Goal: Task Accomplishment & Management: Use online tool/utility

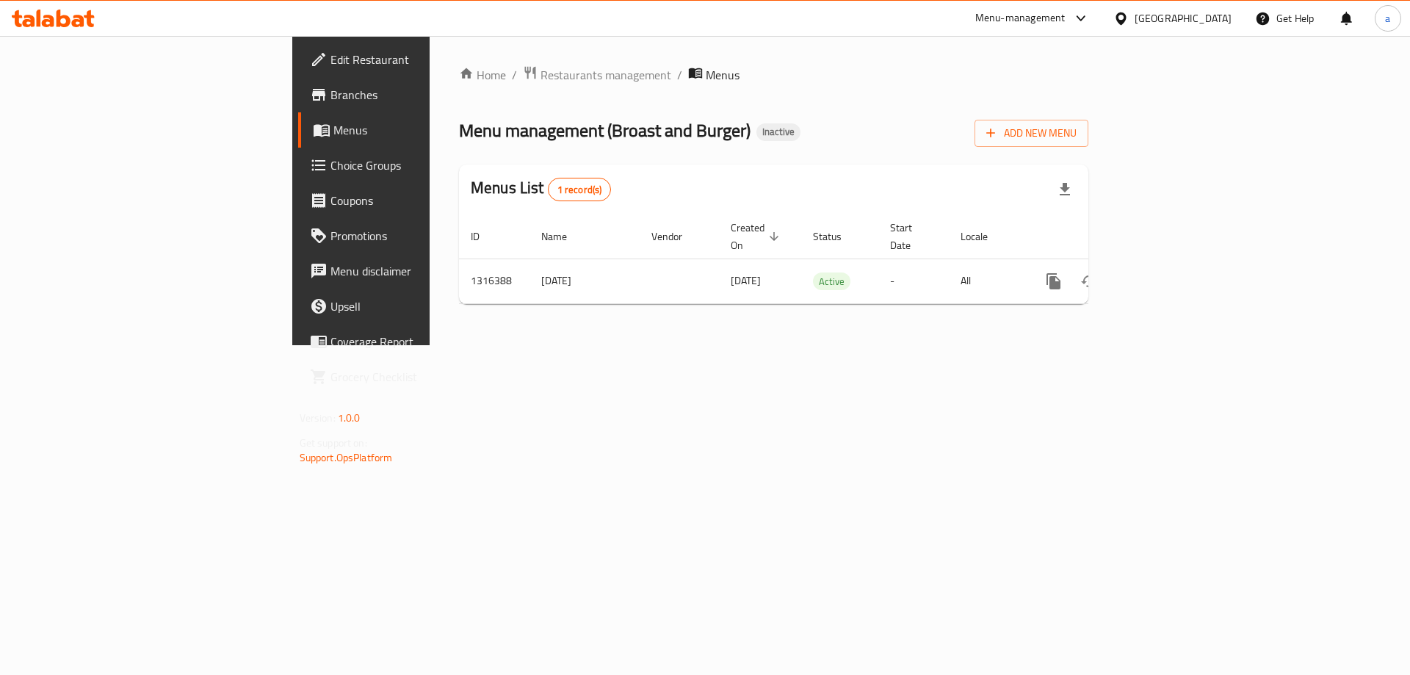
click at [510, 341] on div "Home / Restaurants management / Menus Menu management ( Broast and Burger ) Ina…" at bounding box center [774, 190] width 688 height 309
click at [1118, 345] on div "Home / Restaurants management / Menus Menu management ( Broast and Burger ) Ina…" at bounding box center [774, 190] width 688 height 309
click at [777, 345] on div "Home / Restaurants management / Menus Menu management ( Broast and Burger ) Ina…" at bounding box center [774, 190] width 688 height 309
click at [560, 345] on div "Home / Restaurants management / Menus Menu management ( Broast and Burger ) Ina…" at bounding box center [774, 190] width 688 height 309
click at [852, 345] on div "Home / Restaurants management / Menus Menu management ( Broast and Burger ) Ina…" at bounding box center [774, 190] width 688 height 309
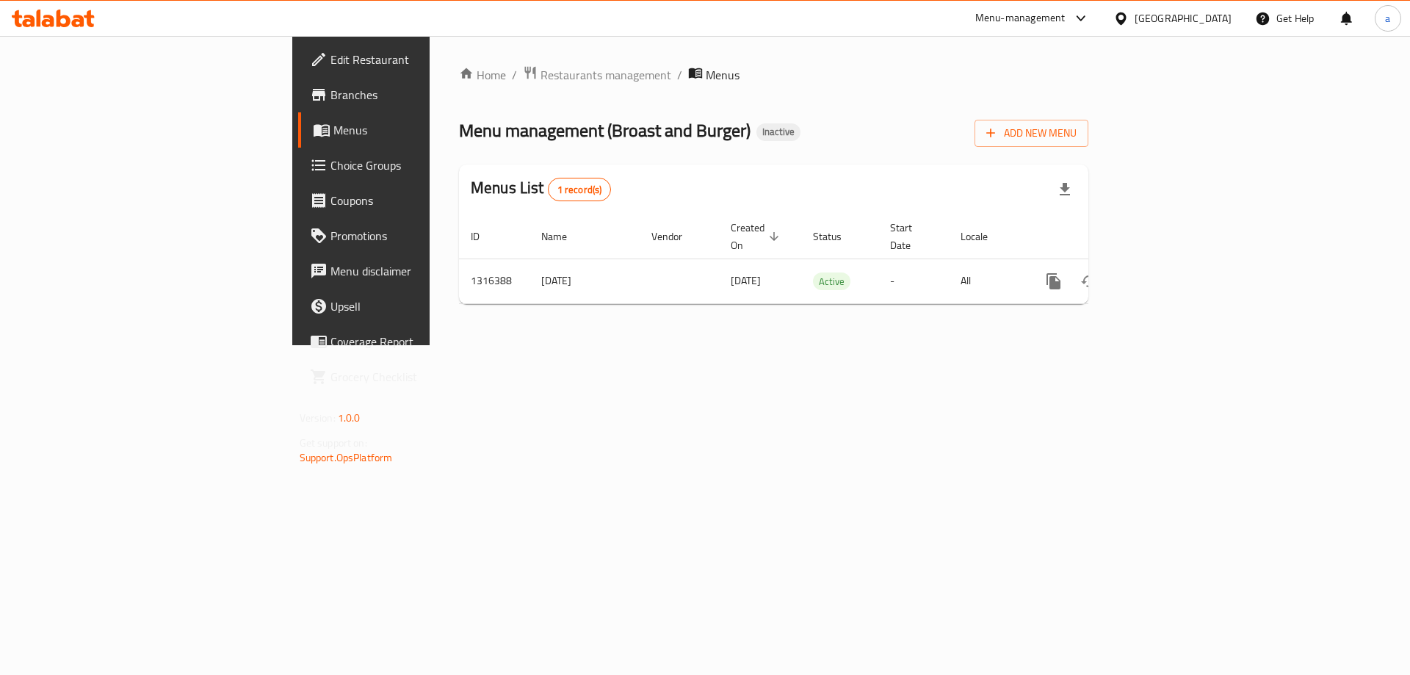
click at [779, 345] on div "Home / Restaurants management / Menus Menu management ( Broast and Burger ) Ina…" at bounding box center [774, 190] width 688 height 309
click at [778, 345] on div "Home / Restaurants management / Menus Menu management ( Broast and Burger ) Ina…" at bounding box center [774, 190] width 688 height 309
click at [775, 345] on div "Home / Restaurants management / Menus Menu management ( Broast and Burger ) Ina…" at bounding box center [774, 190] width 688 height 309
click at [430, 306] on div "Home / Restaurants management / Menus Menu management ( Broast and Burger ) Ina…" at bounding box center [774, 190] width 688 height 309
click at [449, 345] on div "Home / Restaurants management / Menus Menu management ( Broast and Burger ) Ina…" at bounding box center [774, 190] width 688 height 309
